Goal: Information Seeking & Learning: Find specific fact

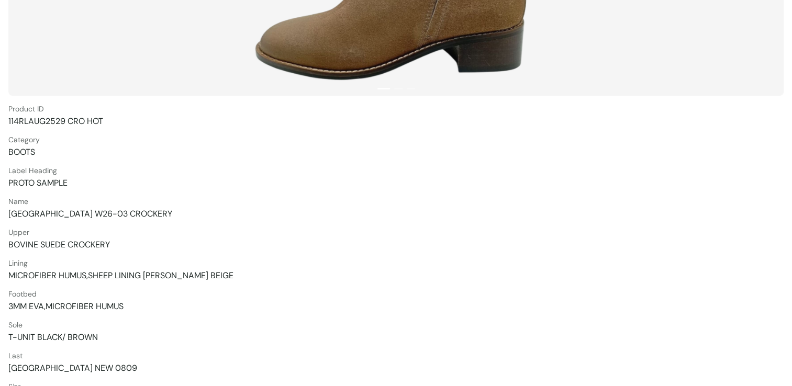
scroll to position [157, 0]
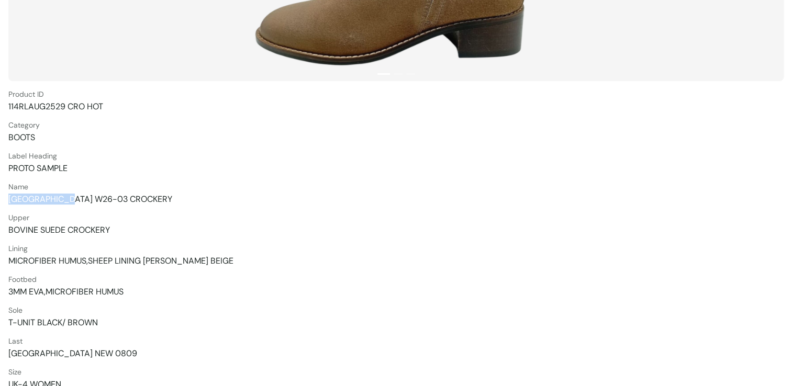
drag, startPoint x: 8, startPoint y: 199, endPoint x: 67, endPoint y: 198, distance: 58.7
click at [67, 198] on span "[GEOGRAPHIC_DATA] W26-03 CROCKERY" at bounding box center [395, 199] width 775 height 11
copy span "[GEOGRAPHIC_DATA] W26-03"
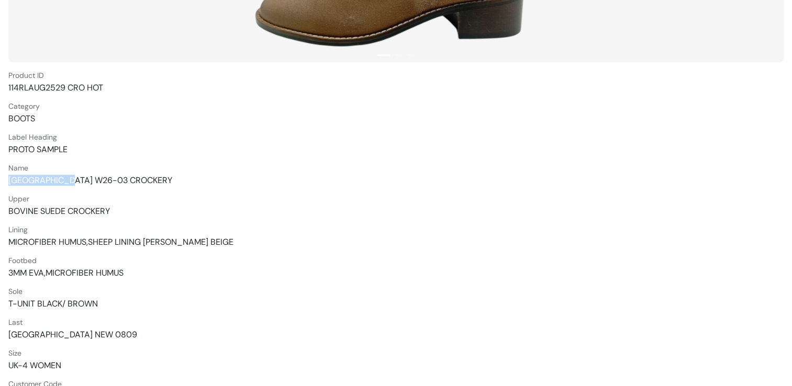
scroll to position [209, 0]
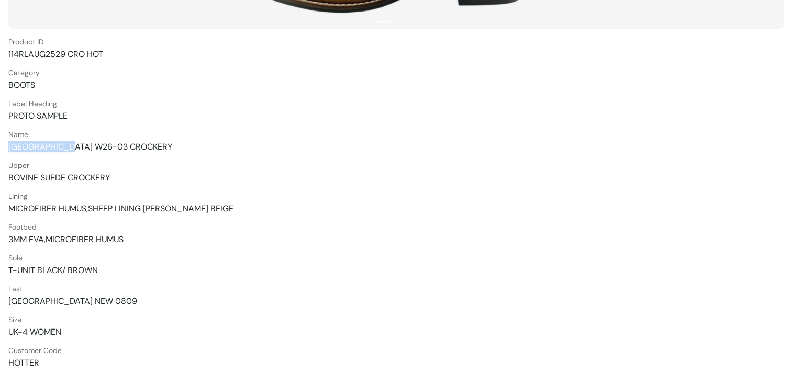
copy span "[GEOGRAPHIC_DATA] W26-03"
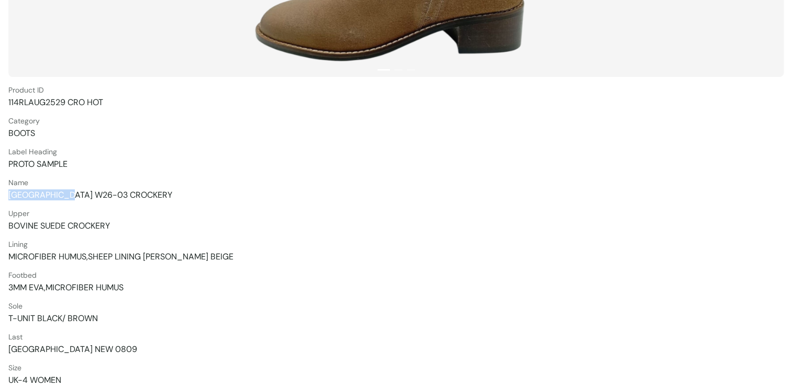
scroll to position [153, 0]
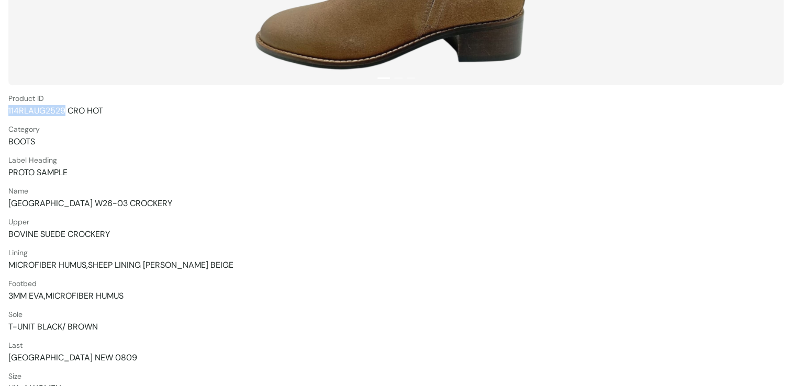
drag, startPoint x: 9, startPoint y: 110, endPoint x: 64, endPoint y: 109, distance: 55.0
click at [64, 109] on span "114RLAUG2529 CRO HOT" at bounding box center [395, 110] width 775 height 11
copy span "114RLAUG2529"
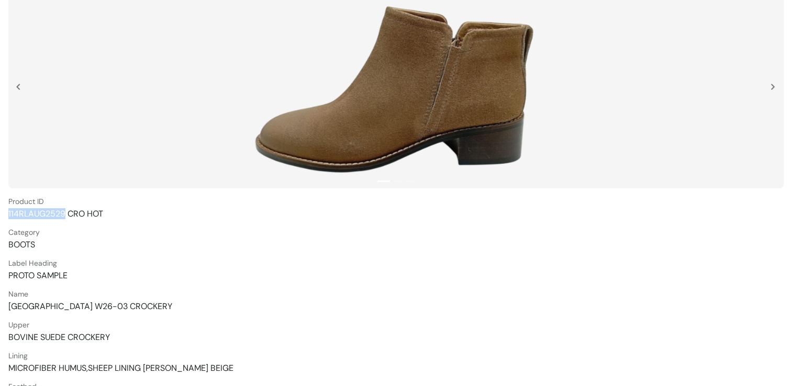
scroll to position [48, 0]
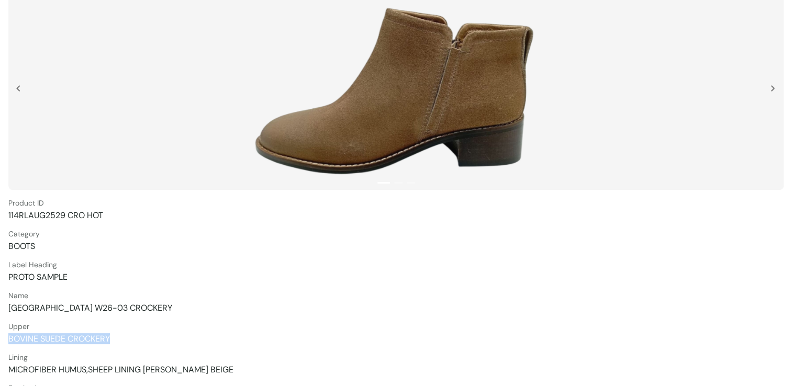
drag, startPoint x: 110, startPoint y: 338, endPoint x: 8, endPoint y: 336, distance: 102.1
click at [8, 336] on section "Torpedo Shoes 1 2 3 Product ID 114RLAUG2529 CRO HOT Category BOOTS Label Headin…" at bounding box center [396, 274] width 792 height 645
copy span "BOVINE SUEDE CROCKERY"
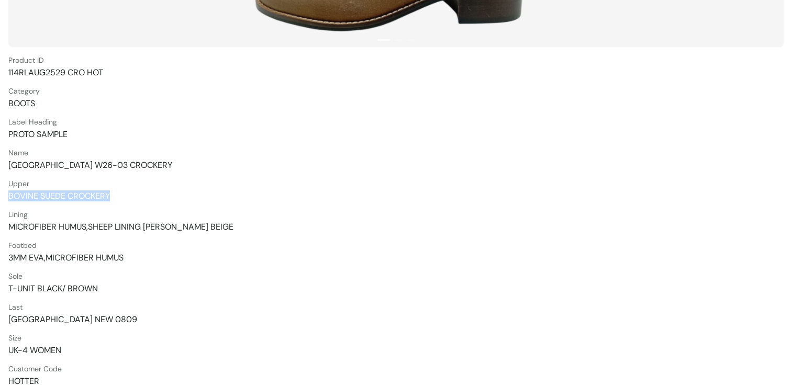
scroll to position [258, 0]
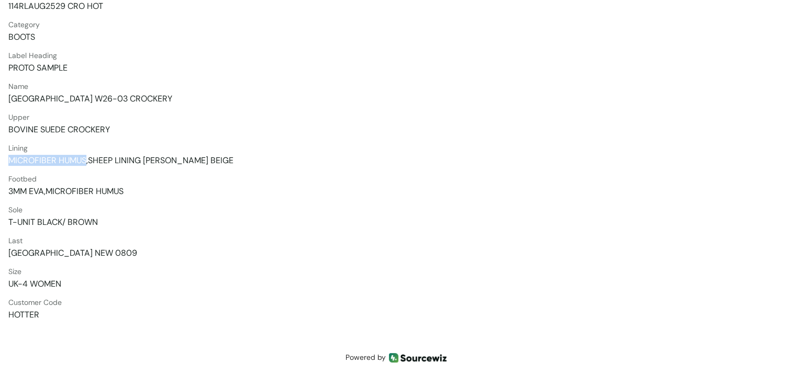
drag, startPoint x: 86, startPoint y: 158, endPoint x: 9, endPoint y: 161, distance: 77.0
click at [9, 161] on span "MICROFIBER HUMUS,SHEEP LINING [PERSON_NAME] BEIGE" at bounding box center [395, 160] width 775 height 11
copy span "MICROFIBER HUMUS"
drag, startPoint x: 90, startPoint y: 160, endPoint x: 211, endPoint y: 157, distance: 121.5
click at [211, 157] on span "MICROFIBER HUMUS,SHEEP LINING [PERSON_NAME] BEIGE" at bounding box center [395, 160] width 775 height 11
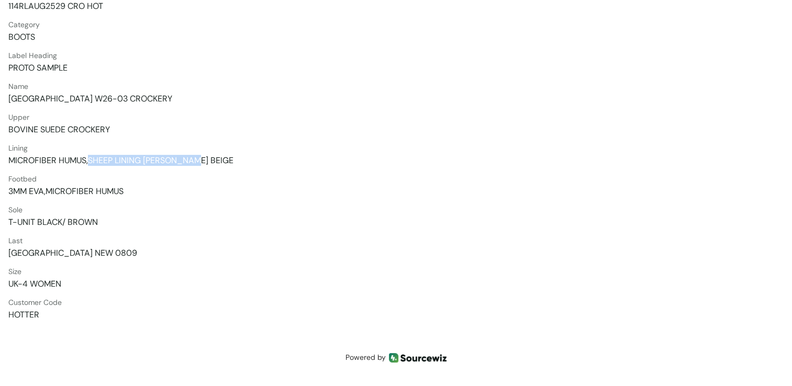
copy span "SHEEP LINING [PERSON_NAME] BEIGE"
drag, startPoint x: 124, startPoint y: 192, endPoint x: 49, endPoint y: 194, distance: 74.9
click at [49, 194] on span "3MM EVA,MICROFIBER HUMUS" at bounding box center [395, 191] width 775 height 11
copy span "MICROFIBER HUMUS"
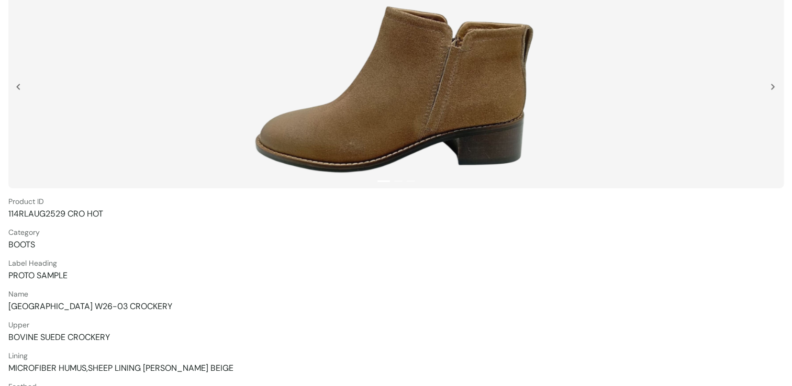
scroll to position [48, 0]
